Goal: Transaction & Acquisition: Purchase product/service

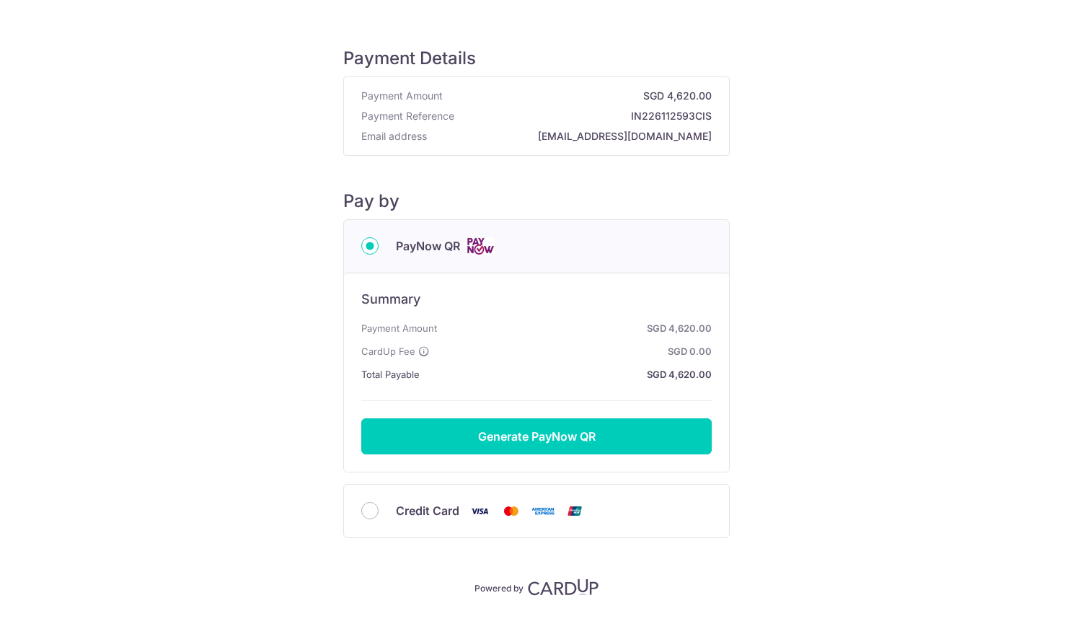
scroll to position [30, 0]
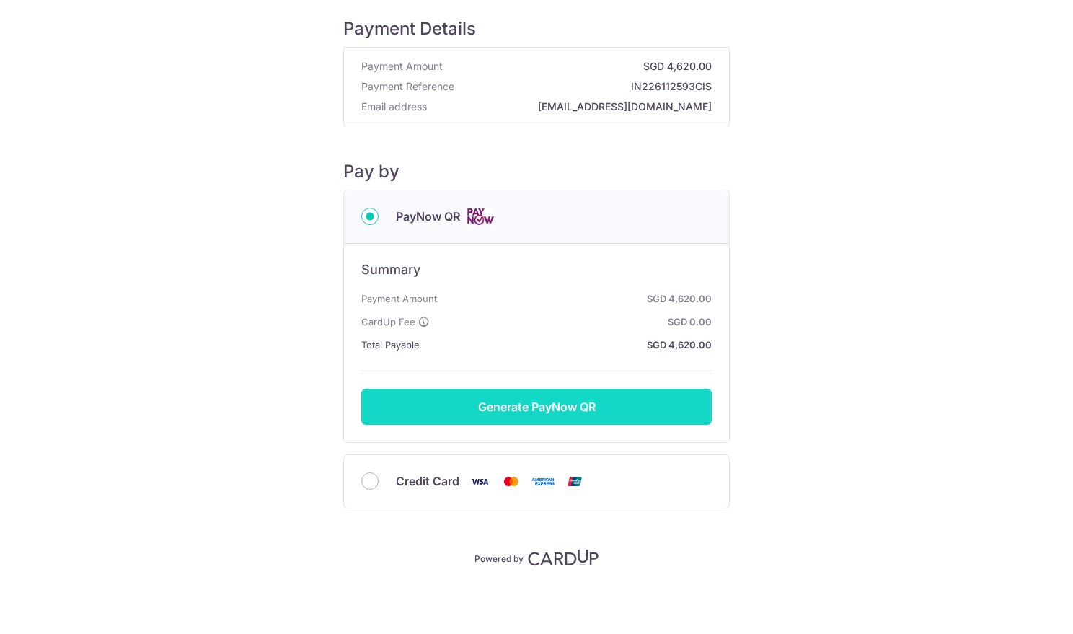
click at [597, 414] on button "Generate PayNow QR" at bounding box center [536, 407] width 350 height 36
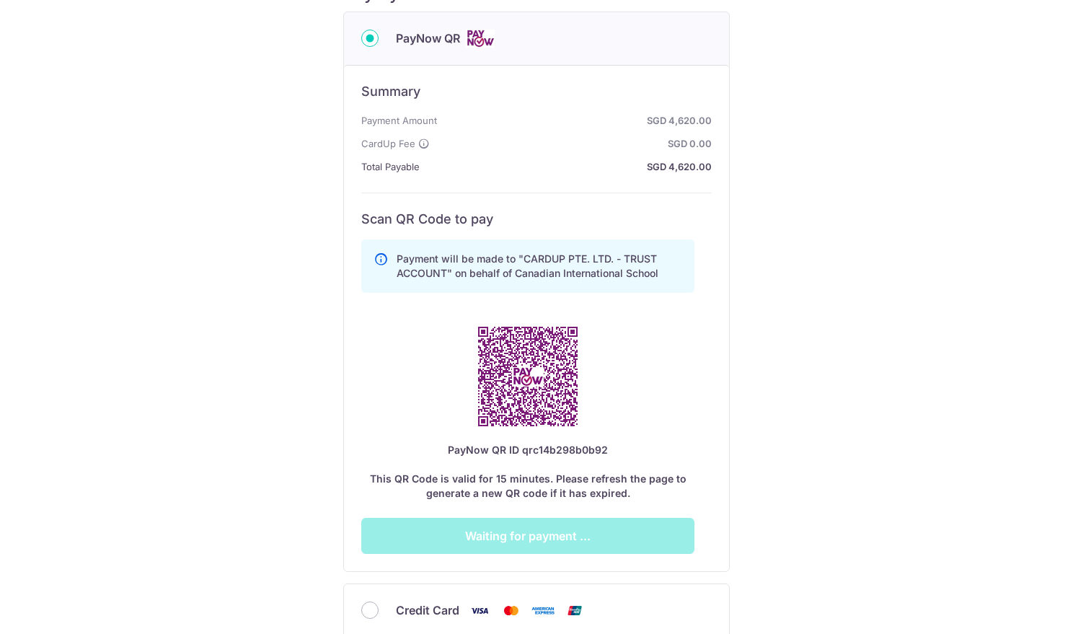
scroll to position [212, 0]
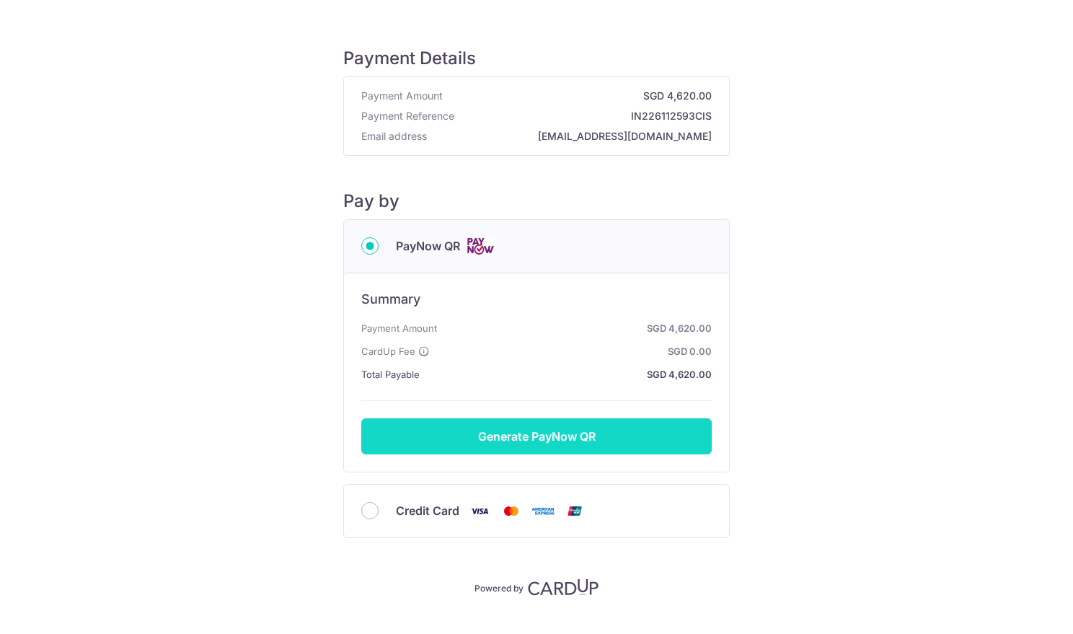
drag, startPoint x: 0, startPoint y: 0, endPoint x: 552, endPoint y: 435, distance: 702.9
click at [552, 435] on button "Generate PayNow QR" at bounding box center [536, 436] width 350 height 36
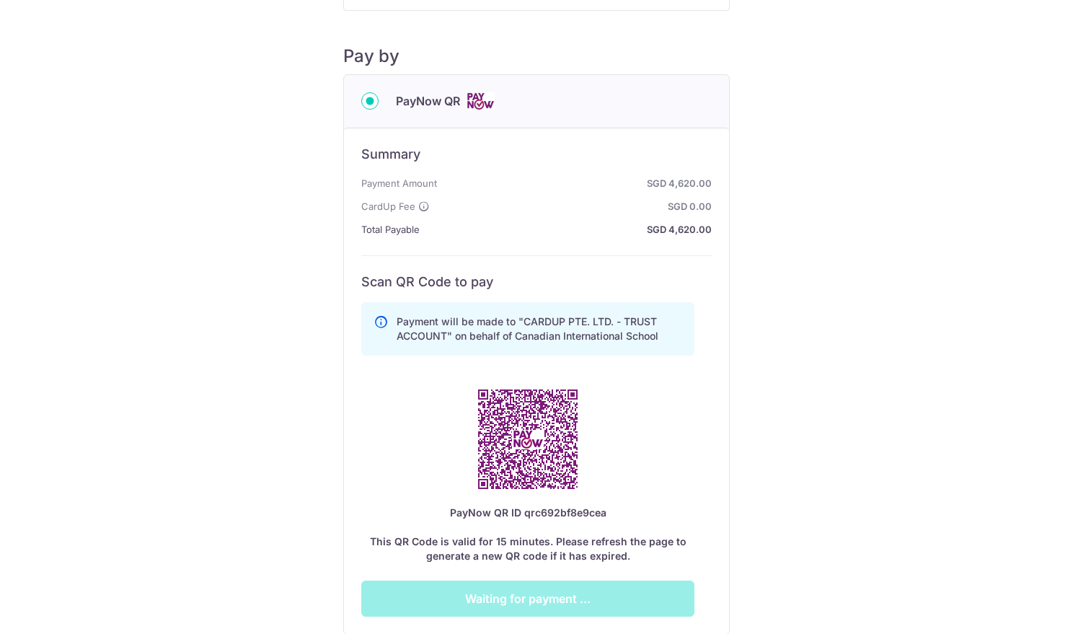
scroll to position [337, 0]
